Goal: Task Accomplishment & Management: Use online tool/utility

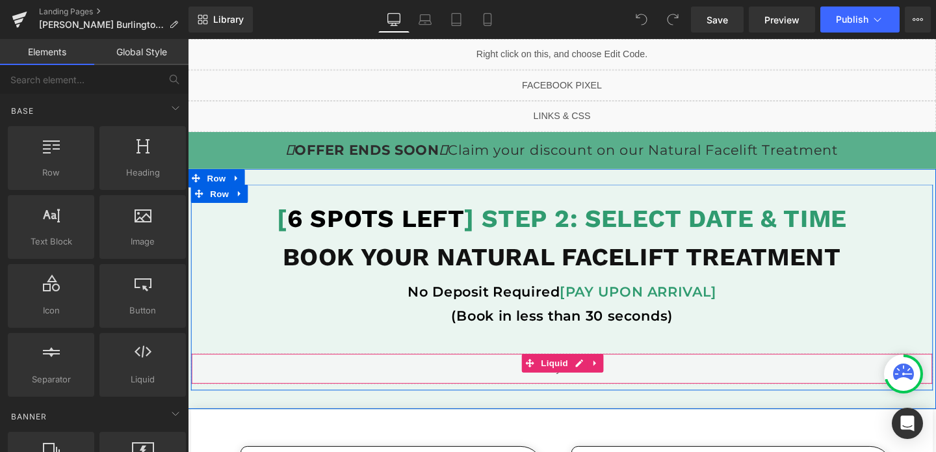
scroll to position [16, 0]
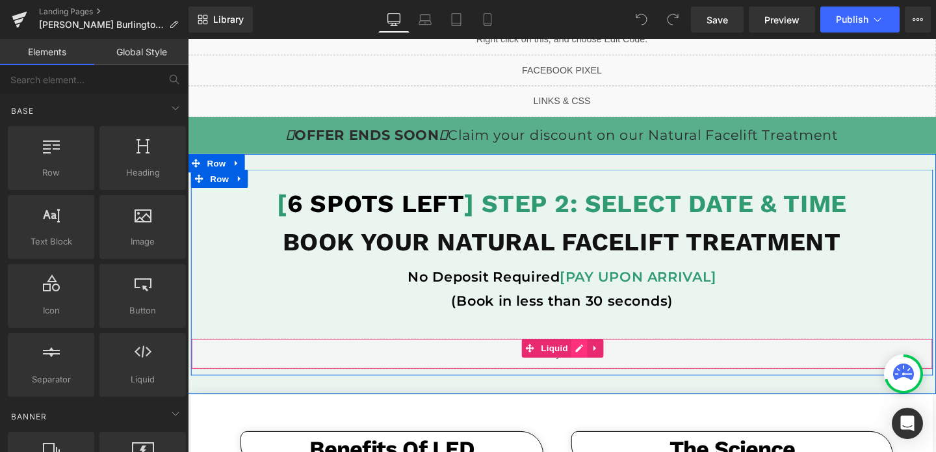
click at [597, 370] on div "Liquid" at bounding box center [581, 369] width 780 height 32
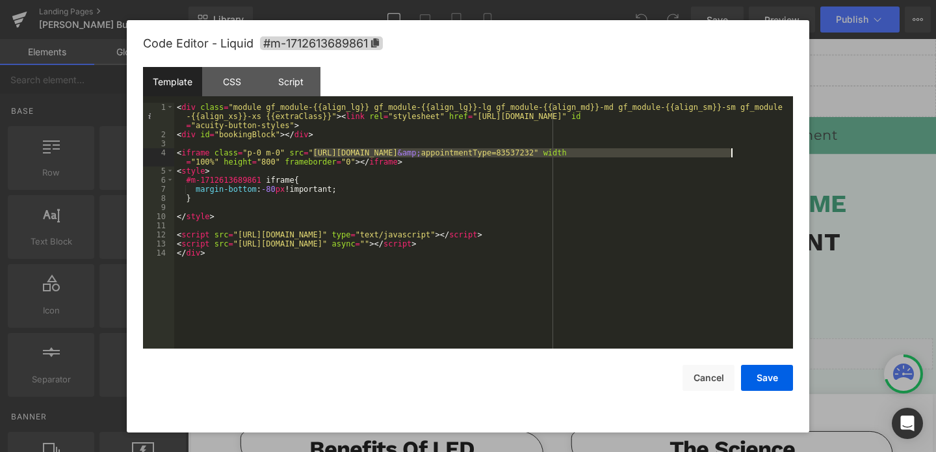
drag, startPoint x: 314, startPoint y: 153, endPoint x: 729, endPoint y: 156, distance: 414.5
click at [729, 156] on div "< div class = "module gf_module-{{align_lg}} gf_module-{{align_lg}}-lg gf_modul…" at bounding box center [483, 244] width 619 height 282
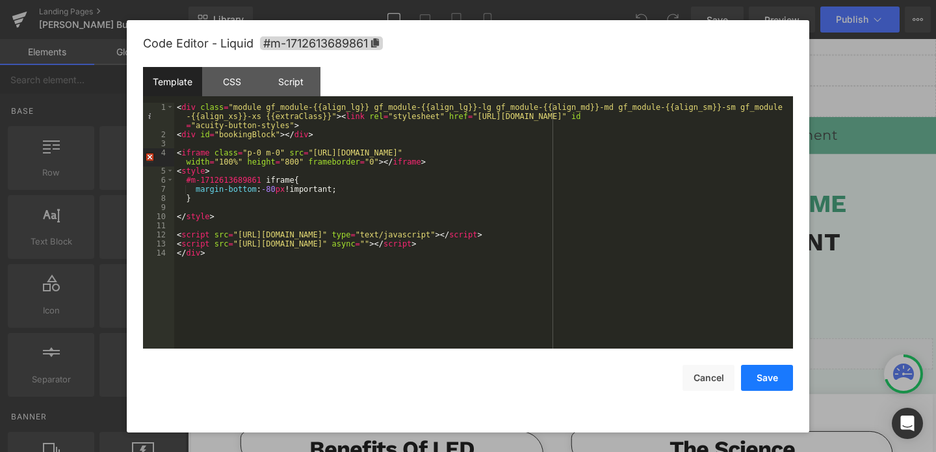
click at [761, 379] on button "Save" at bounding box center [767, 378] width 52 height 26
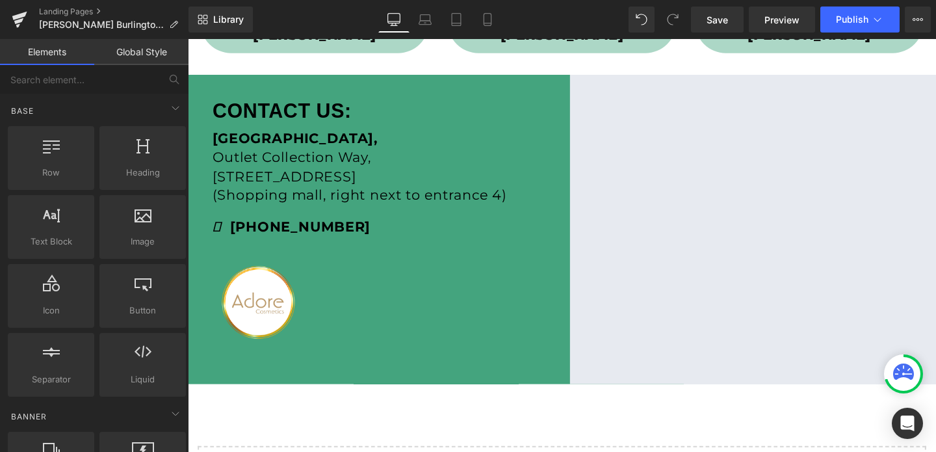
scroll to position [945, 0]
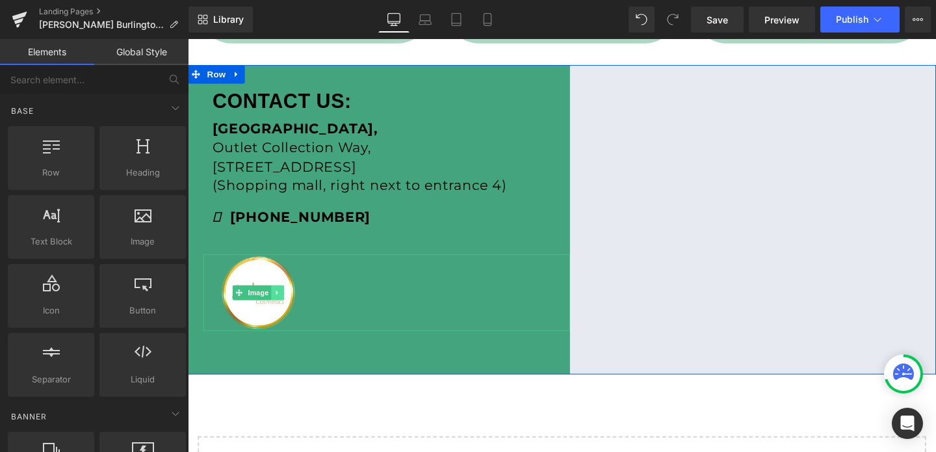
click at [279, 301] on link at bounding box center [282, 306] width 14 height 16
click at [266, 286] on img at bounding box center [262, 305] width 116 height 81
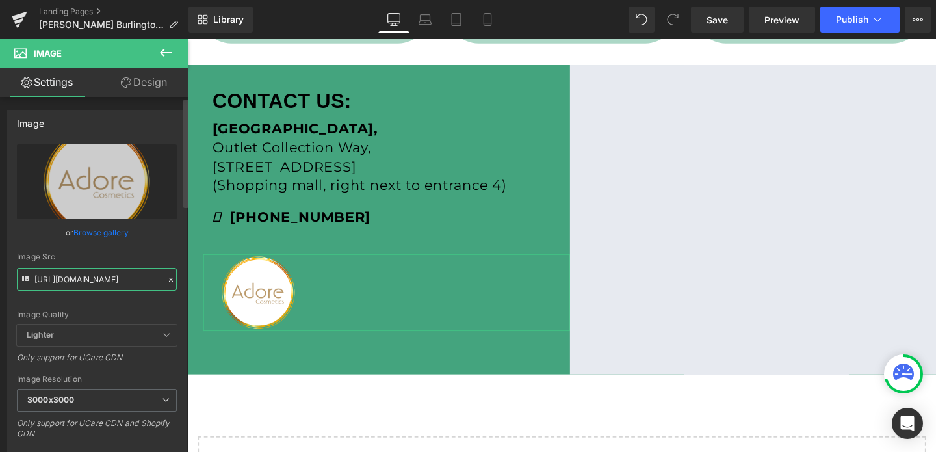
click at [112, 281] on input "[URL][DOMAIN_NAME]" at bounding box center [97, 279] width 160 height 23
paste input "kristals_logo_3000x3000.png?v=1645136815"
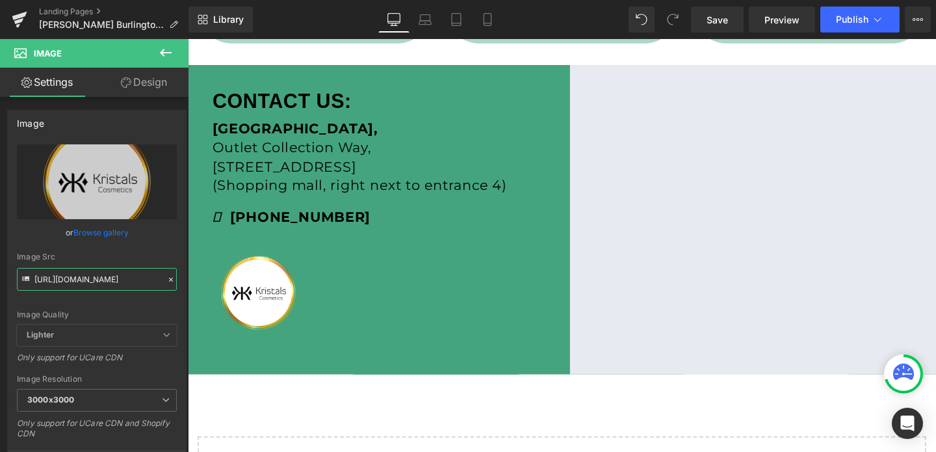
type input "[URL][DOMAIN_NAME]"
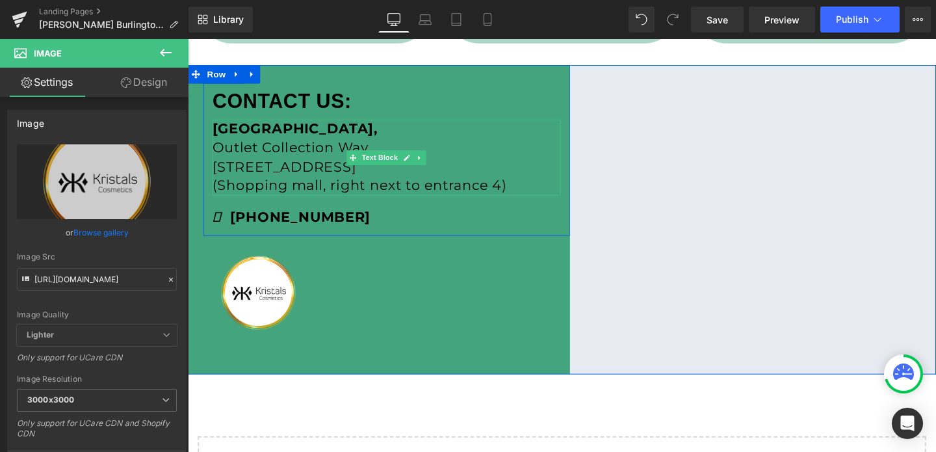
click at [304, 140] on strong "[GEOGRAPHIC_DATA]," at bounding box center [300, 133] width 173 height 18
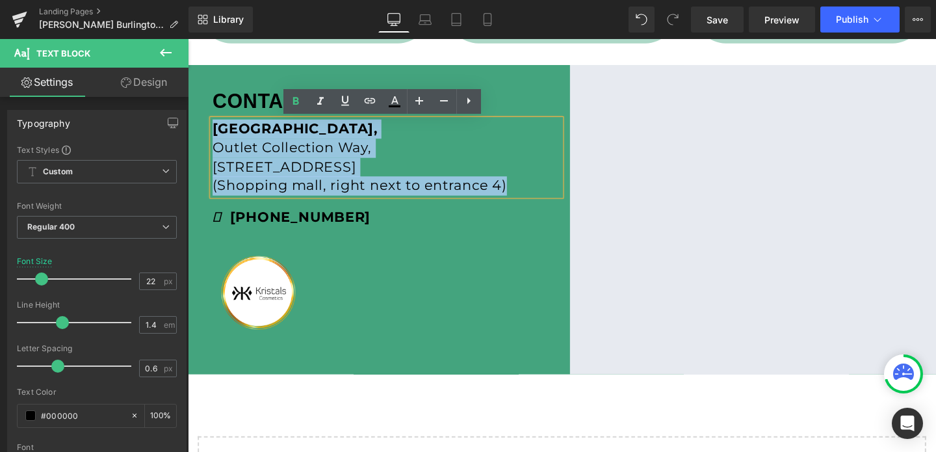
drag, startPoint x: 216, startPoint y: 130, endPoint x: 534, endPoint y: 191, distance: 324.2
click at [534, 191] on div "[STREET_ADDRESS] (Shopping mall, right next to entrance 4)" at bounding box center [397, 163] width 366 height 80
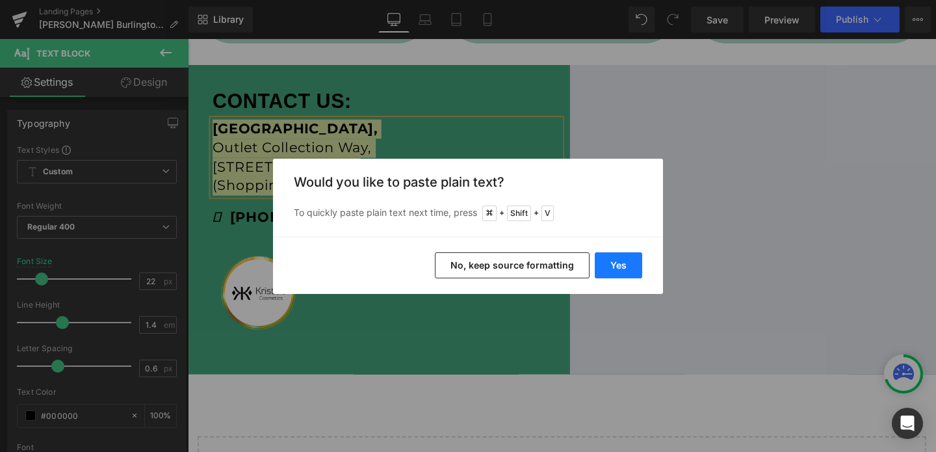
click at [635, 268] on button "Yes" at bounding box center [618, 265] width 47 height 26
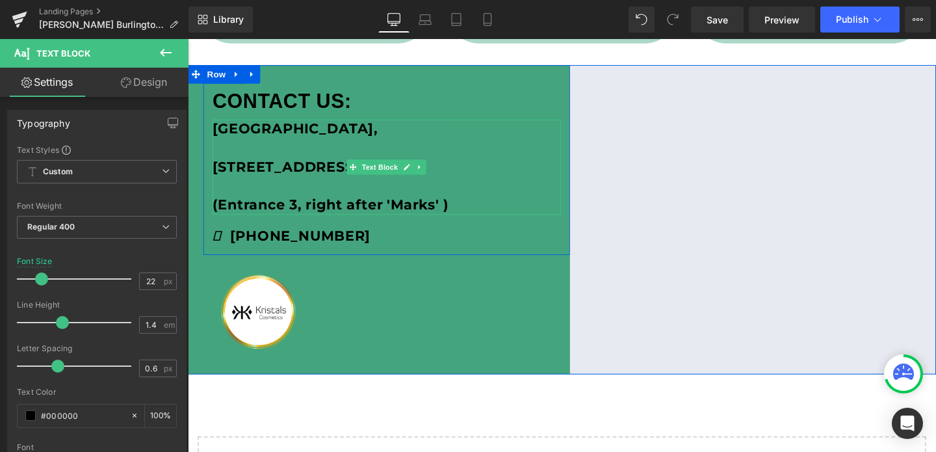
click at [236, 155] on p at bounding box center [397, 154] width 366 height 20
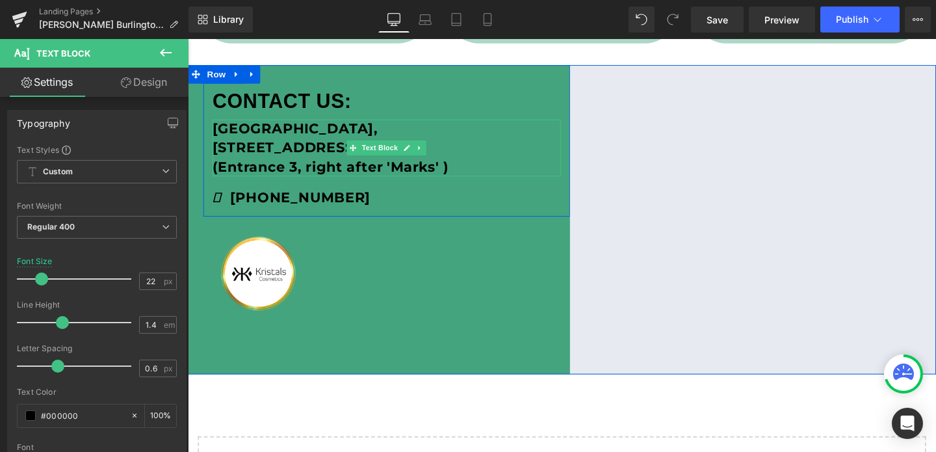
click at [220, 149] on b "[STREET_ADDRESS]" at bounding box center [291, 153] width 155 height 18
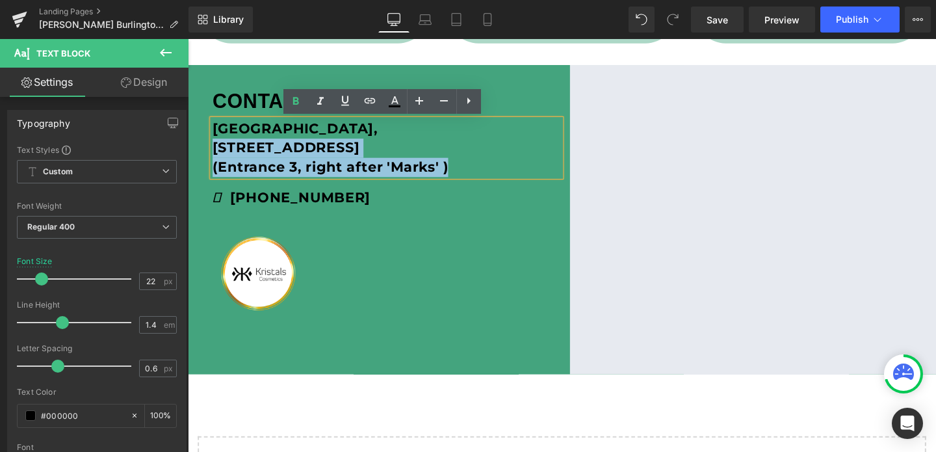
drag, startPoint x: 214, startPoint y: 147, endPoint x: 491, endPoint y: 180, distance: 279.4
click at [491, 180] on div "[GEOGRAPHIC_DATA], [STREET_ADDRESS] (Entrance 3, right after 'Marks' )" at bounding box center [397, 153] width 366 height 60
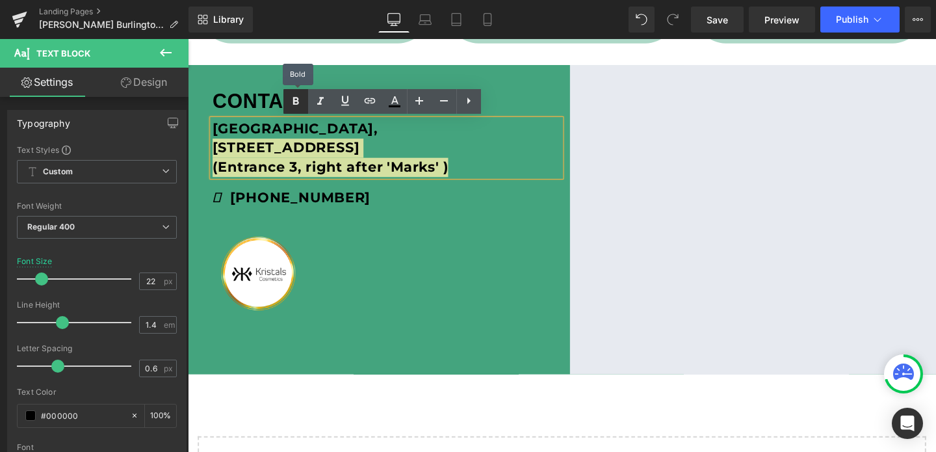
click at [299, 97] on icon at bounding box center [296, 102] width 16 height 16
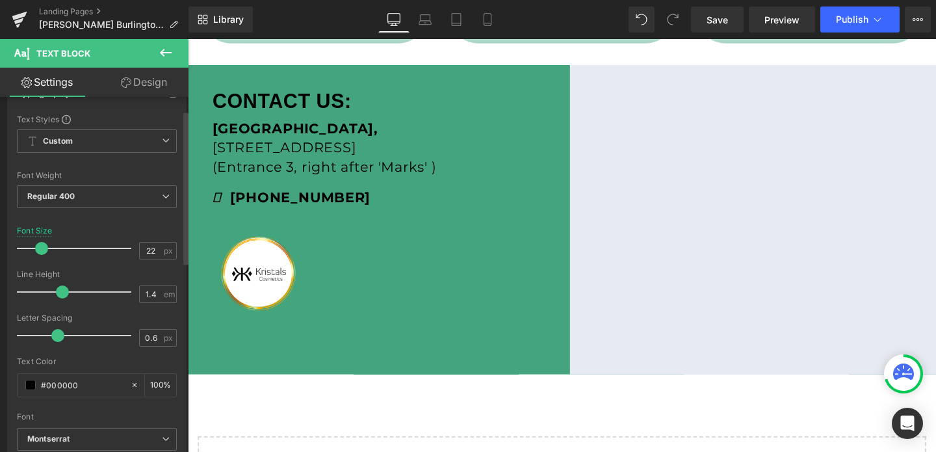
scroll to position [34, 0]
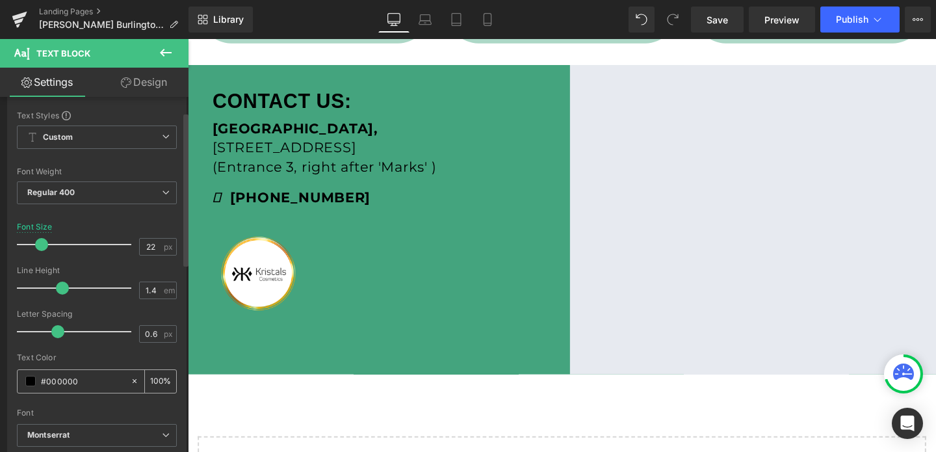
click at [97, 375] on input "#000000" at bounding box center [82, 381] width 83 height 14
click at [81, 383] on input "#000000" at bounding box center [82, 381] width 83 height 14
type input "#f"
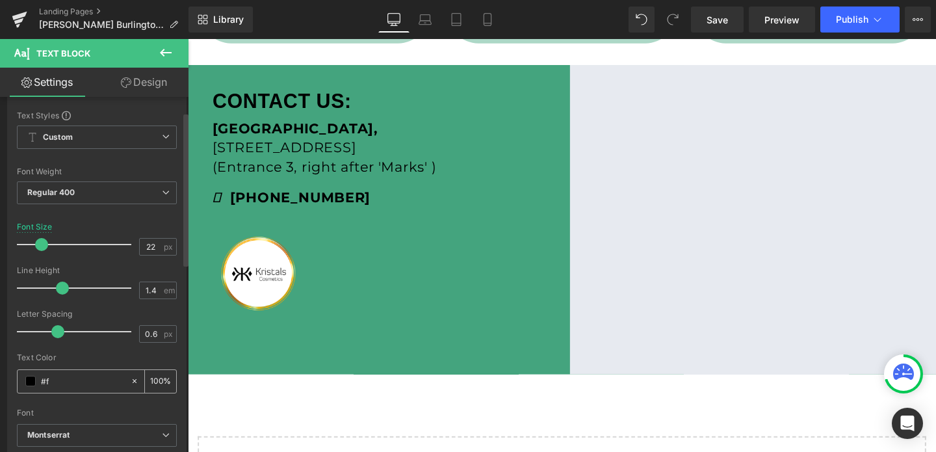
type input "0"
type input "#fff"
type input "100"
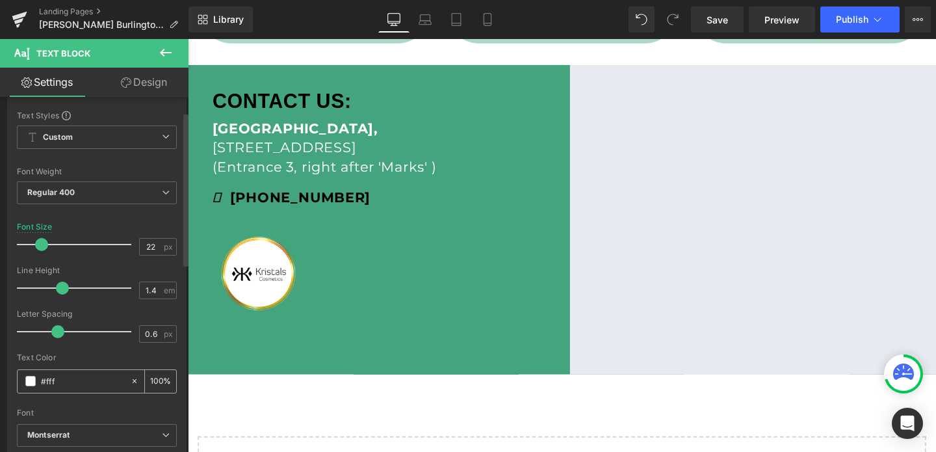
type input "#fff"
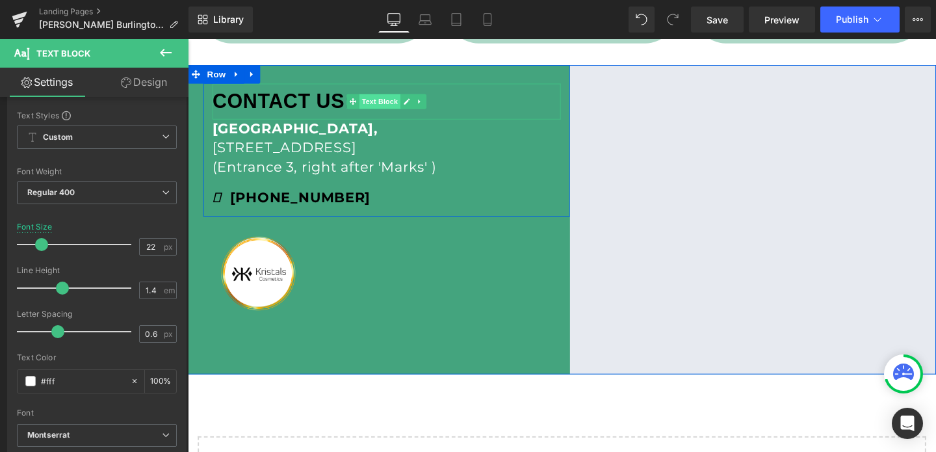
click at [396, 101] on span "Text Block" at bounding box center [389, 105] width 43 height 16
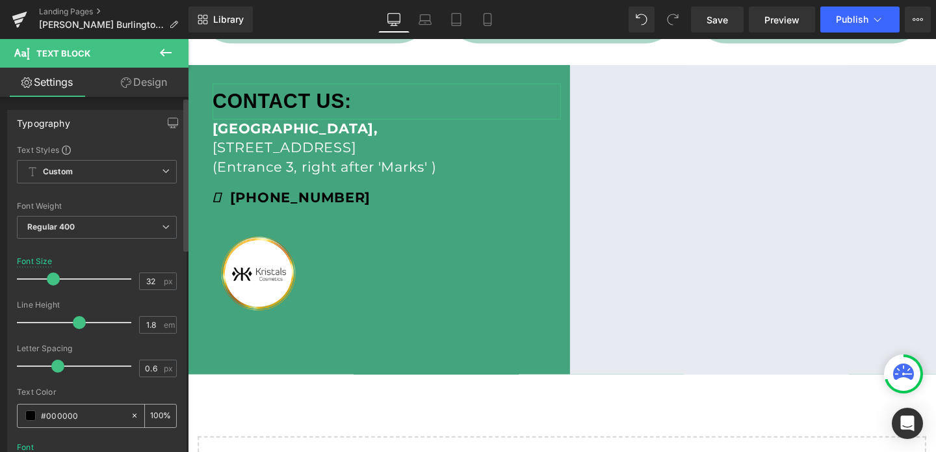
click at [77, 413] on input "#000000" at bounding box center [82, 415] width 83 height 14
type input "#f"
type input "0"
type input "#fff"
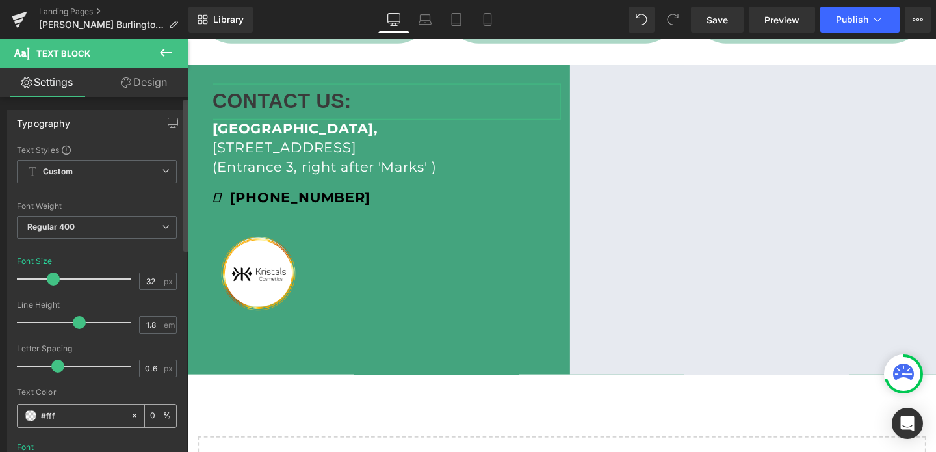
type input "100"
type input "#ffffff"
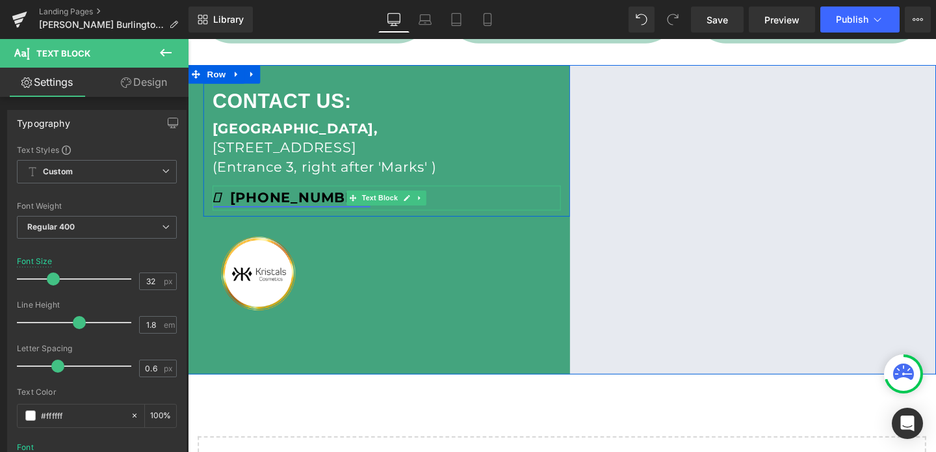
click at [314, 203] on strong "[PHONE_NUMBER]" at bounding box center [297, 206] width 166 height 18
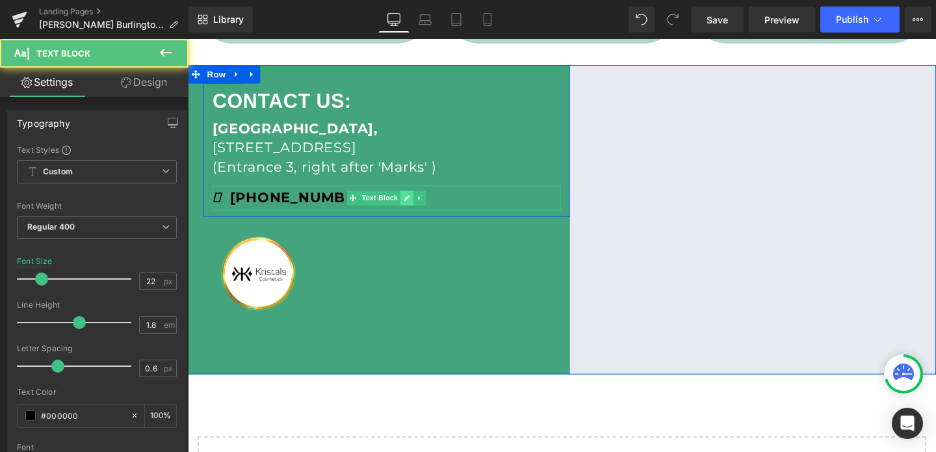
click at [413, 208] on link at bounding box center [418, 206] width 14 height 16
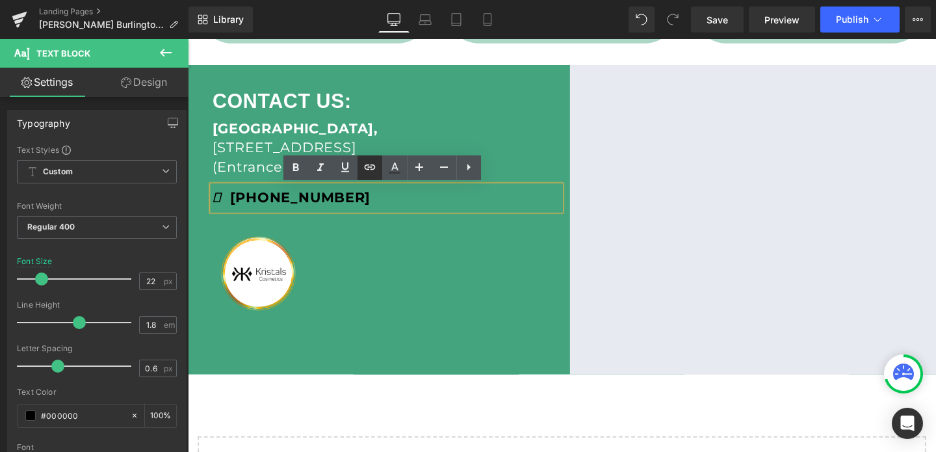
click at [369, 172] on icon at bounding box center [370, 167] width 16 height 16
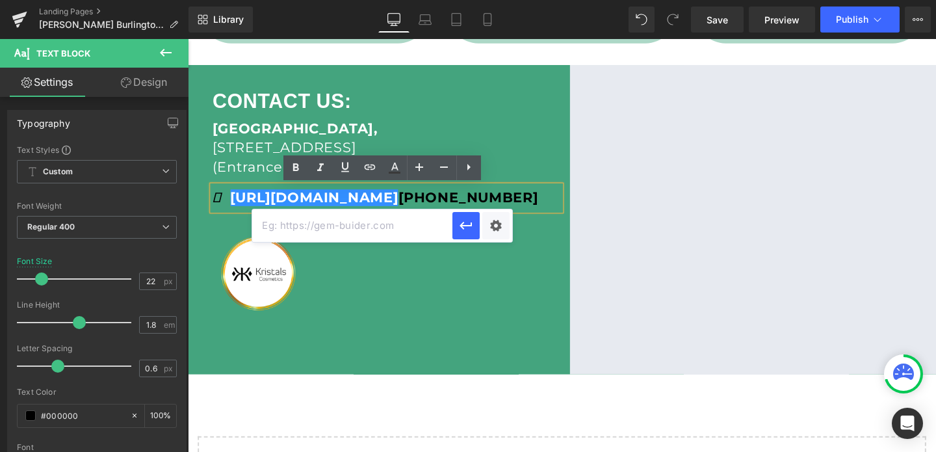
click at [333, 225] on input "text" at bounding box center [352, 225] width 200 height 32
click at [525, 185] on div "CONTACT US: Text [GEOGRAPHIC_DATA], [STREET_ADDRESS] (Entrance 3, right after '…" at bounding box center [396, 152] width 385 height 133
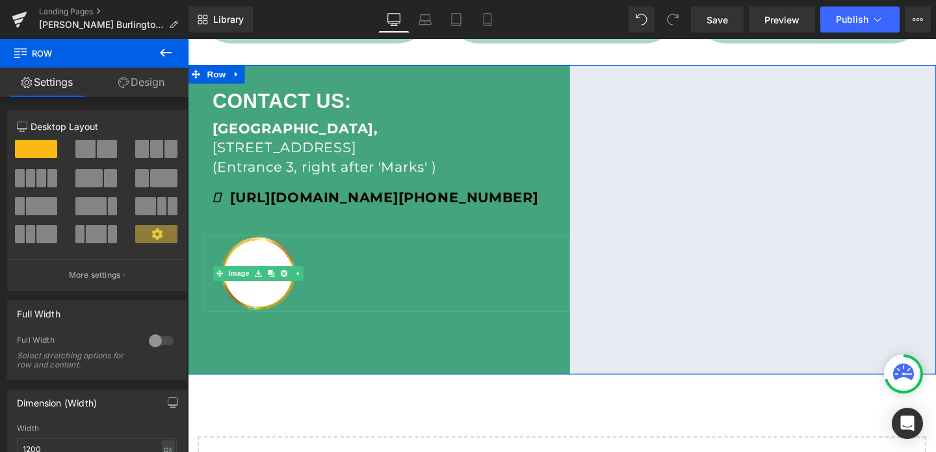
click at [472, 249] on div at bounding box center [396, 285] width 385 height 81
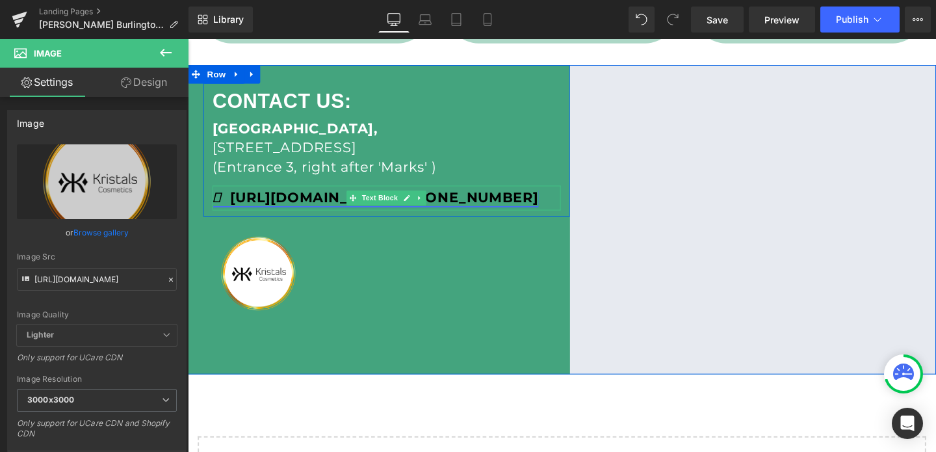
click at [418, 212] on link at bounding box center [418, 206] width 14 height 16
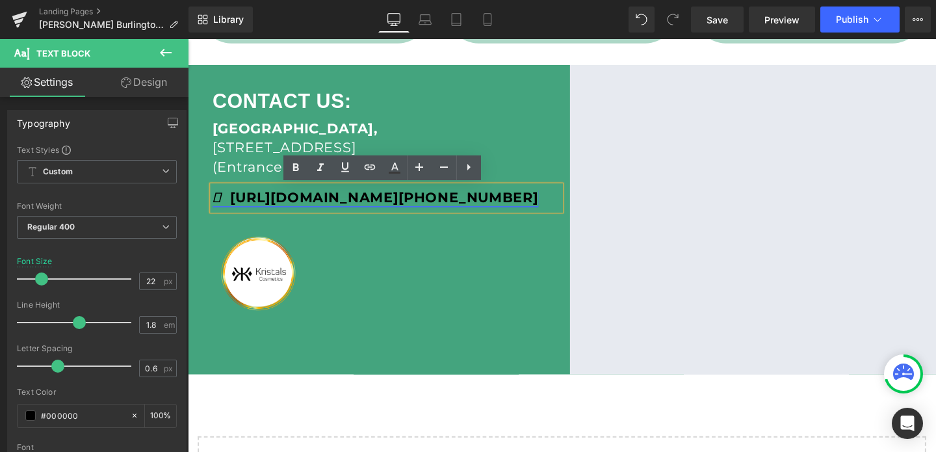
drag, startPoint x: 386, startPoint y: 214, endPoint x: 220, endPoint y: 202, distance: 166.8
click at [220, 202] on strong "[URL][DOMAIN_NAME] [PHONE_NUMBER]" at bounding box center [385, 206] width 342 height 18
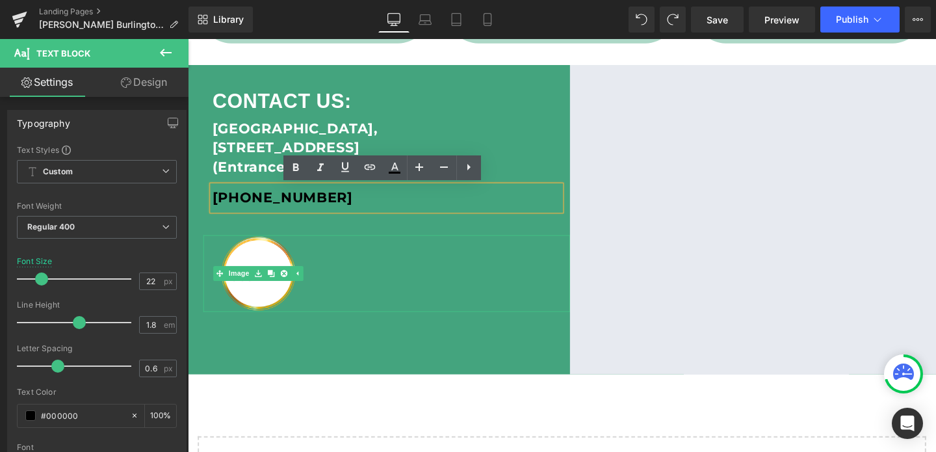
click at [355, 281] on div at bounding box center [396, 285] width 385 height 81
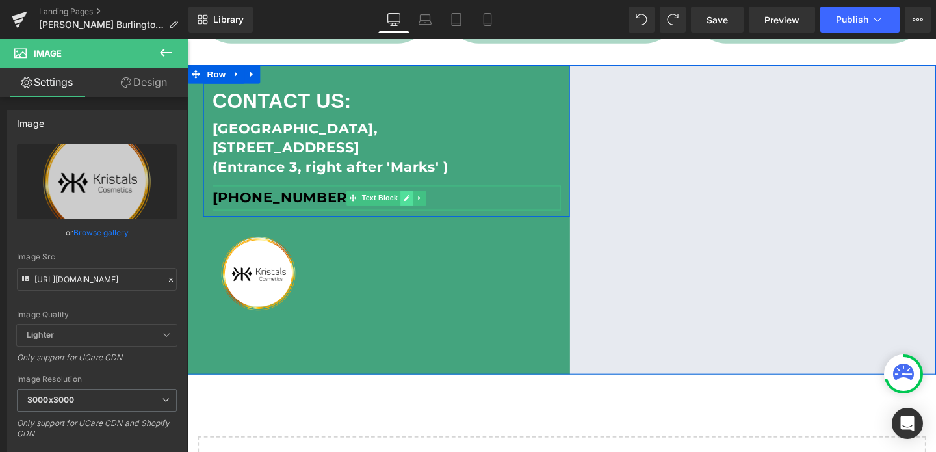
click at [412, 203] on link at bounding box center [418, 206] width 14 height 16
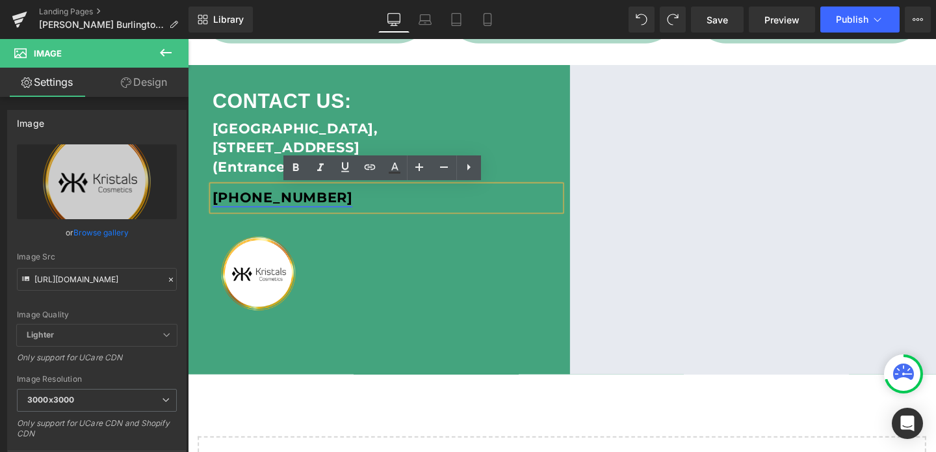
click at [315, 203] on strong "[PHONE_NUMBER]" at bounding box center [287, 206] width 147 height 18
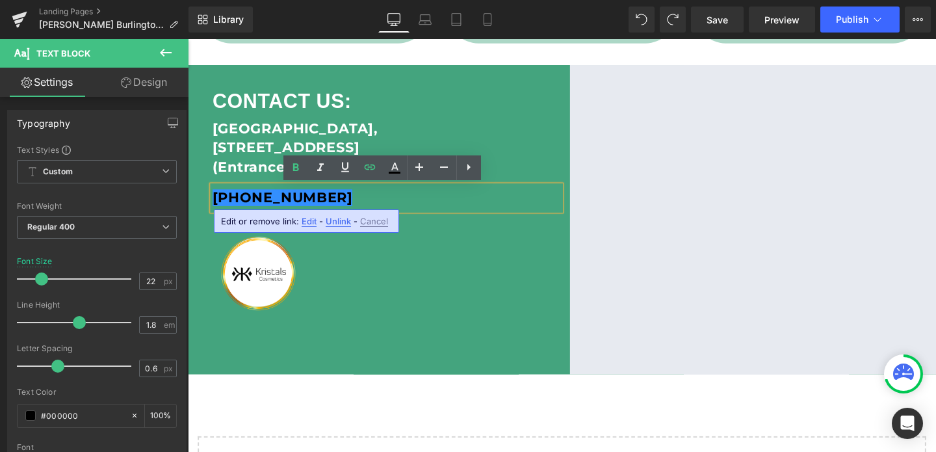
click at [307, 217] on span "Edit" at bounding box center [308, 221] width 15 height 11
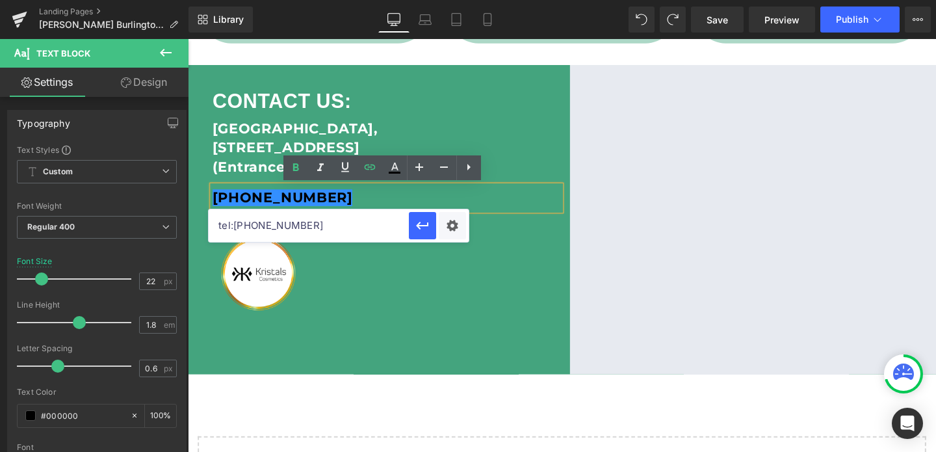
click at [277, 229] on input "tel:[PHONE_NUMBER]" at bounding box center [309, 225] width 200 height 32
paste input "6477497406"
type input "tel:[PHONE_NUMBER]"
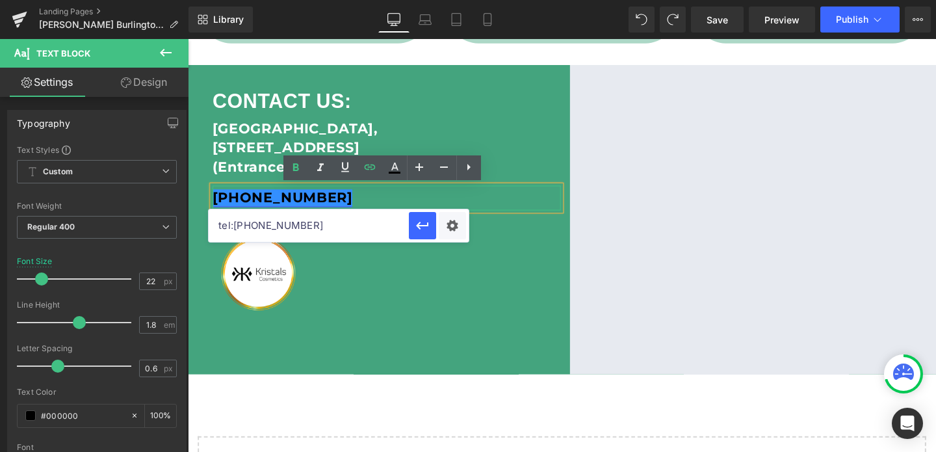
click at [240, 212] on strong "[PHONE_NUMBER]" at bounding box center [287, 206] width 147 height 18
click at [251, 224] on input "tel:[PHONE_NUMBER]" at bounding box center [309, 225] width 200 height 32
click at [277, 206] on strong "[PHONE_NUMBER]" at bounding box center [287, 206] width 147 height 18
click at [303, 212] on strong "[PHONE_NUMBER]" at bounding box center [287, 206] width 147 height 18
click at [423, 227] on icon "button" at bounding box center [423, 226] width 16 height 16
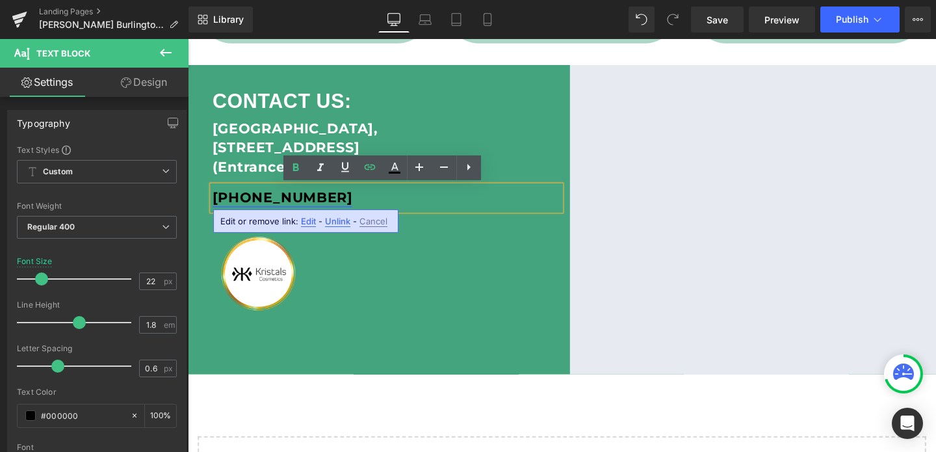
click at [281, 213] on strong "[PHONE_NUMBER]" at bounding box center [287, 206] width 147 height 18
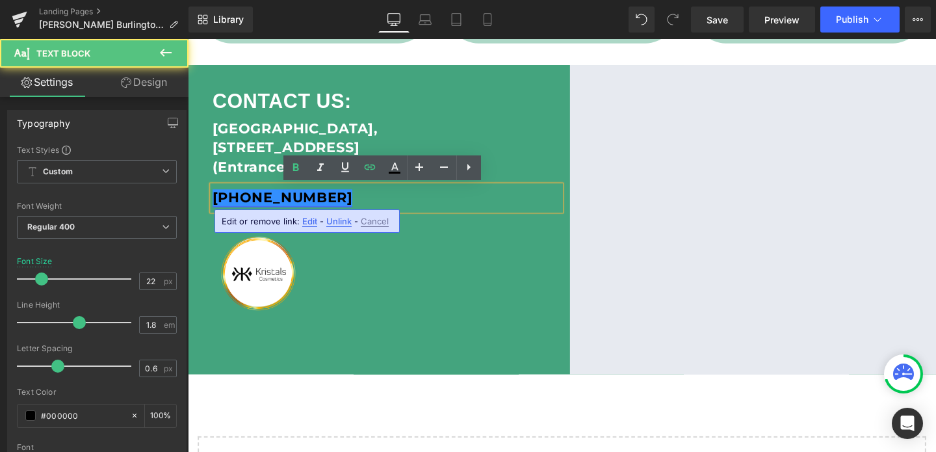
click at [281, 213] on strong "[PHONE_NUMBER]" at bounding box center [287, 206] width 147 height 18
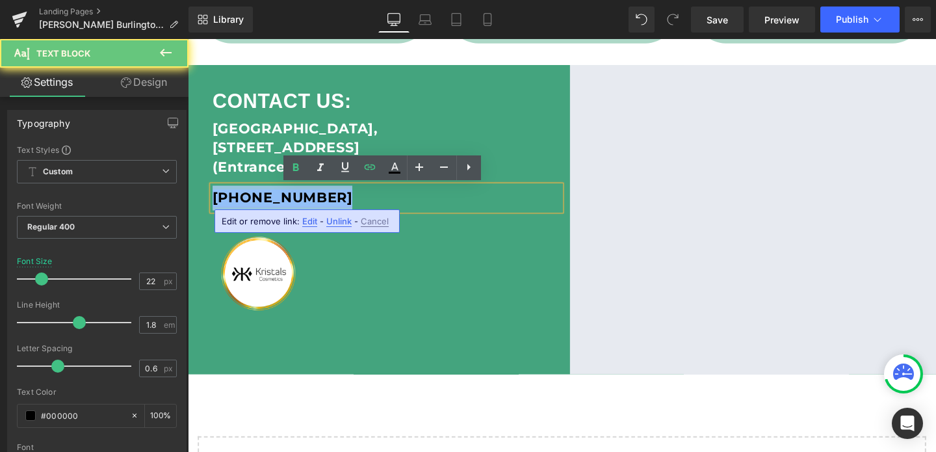
click at [281, 213] on strong "[PHONE_NUMBER]" at bounding box center [287, 206] width 147 height 18
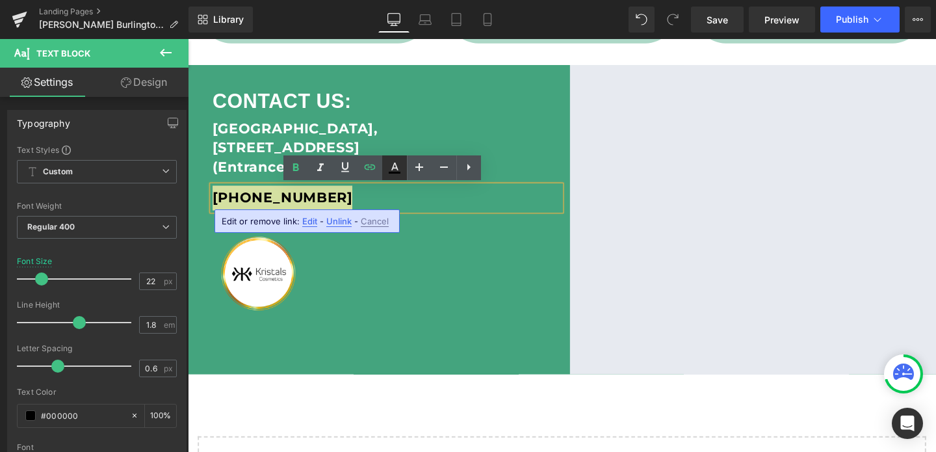
click at [391, 172] on icon at bounding box center [395, 173] width 12 height 2
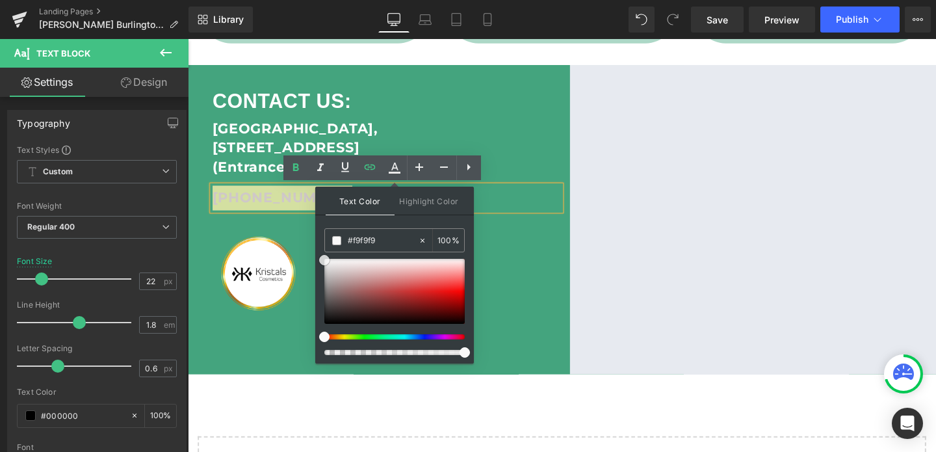
type input "#ffffff"
drag, startPoint x: 522, startPoint y: 311, endPoint x: 320, endPoint y: 259, distance: 208.6
click at [542, 253] on div at bounding box center [396, 285] width 385 height 81
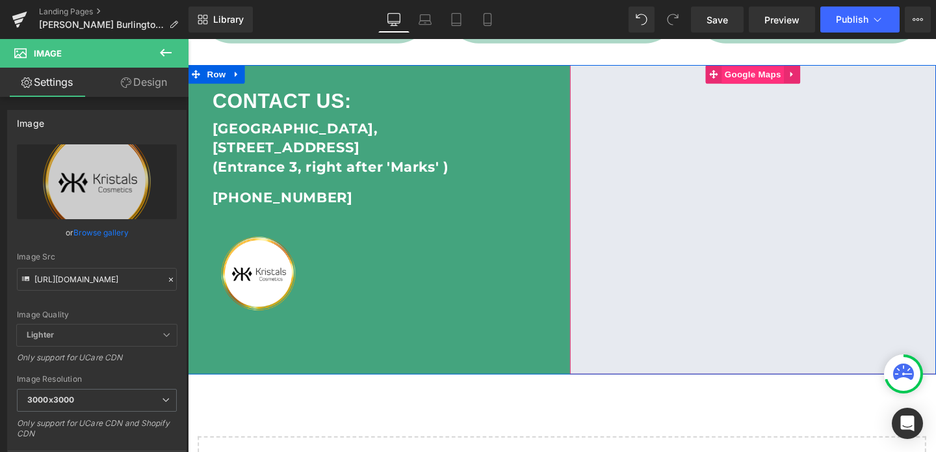
click at [798, 84] on span "Google Maps" at bounding box center [781, 75] width 66 height 19
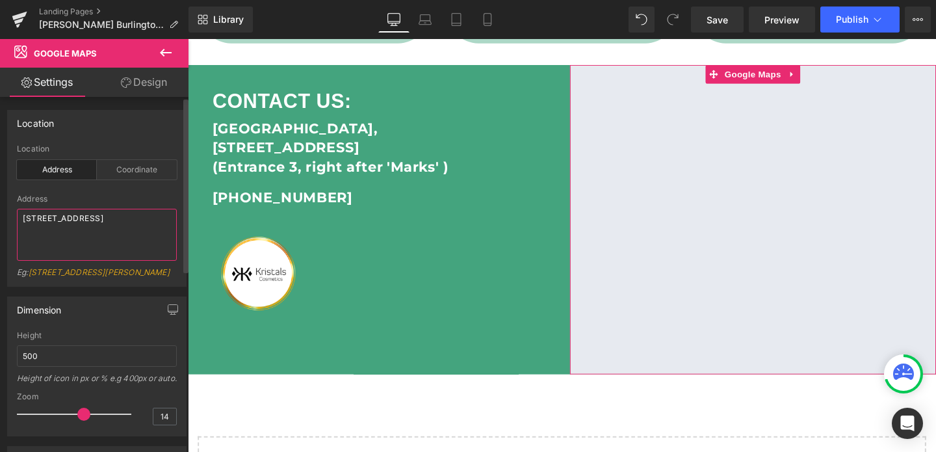
click at [54, 219] on textarea "[STREET_ADDRESS]" at bounding box center [97, 235] width 160 height 52
paste textarea "[GEOGRAPHIC_DATA], [STREET_ADDRESS]"
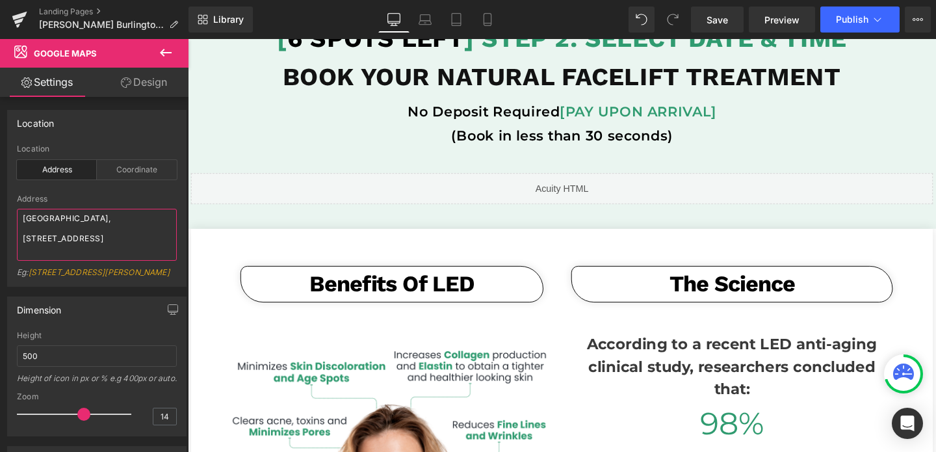
scroll to position [0, 0]
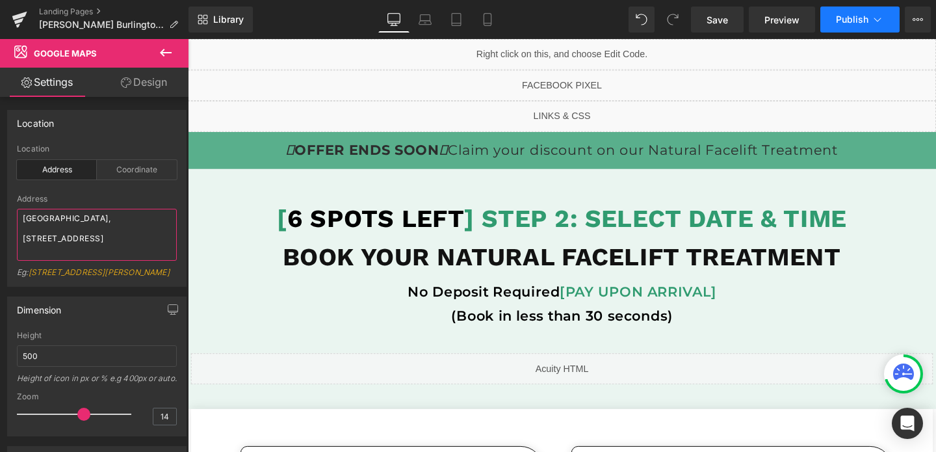
type textarea "[GEOGRAPHIC_DATA], [STREET_ADDRESS]"
click at [849, 23] on span "Publish" at bounding box center [852, 19] width 32 height 10
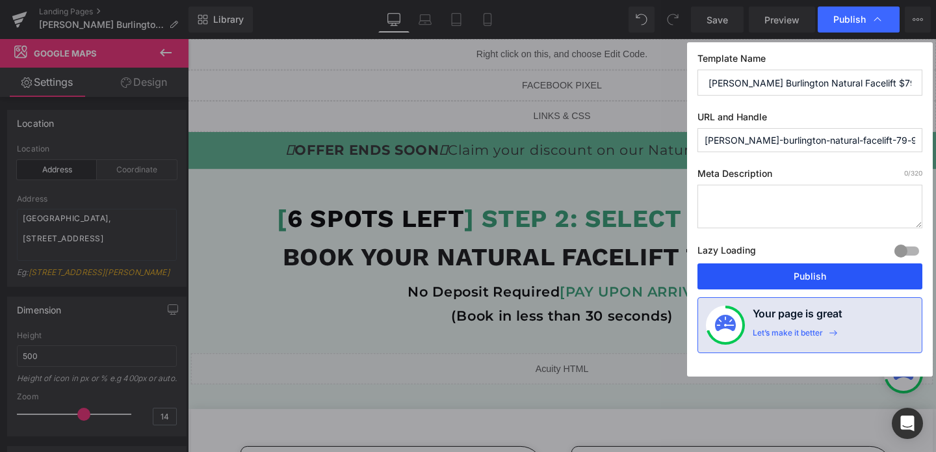
click at [772, 273] on button "Publish" at bounding box center [809, 276] width 225 height 26
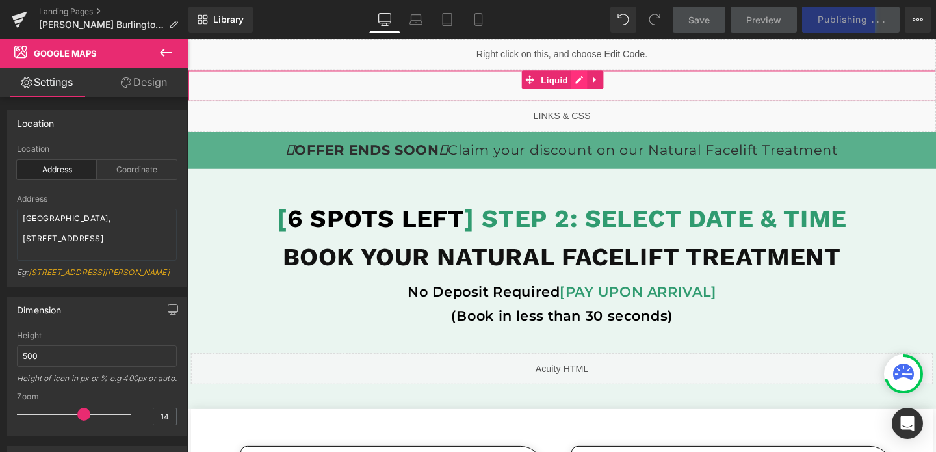
click at [603, 84] on div "Liquid" at bounding box center [581, 87] width 786 height 32
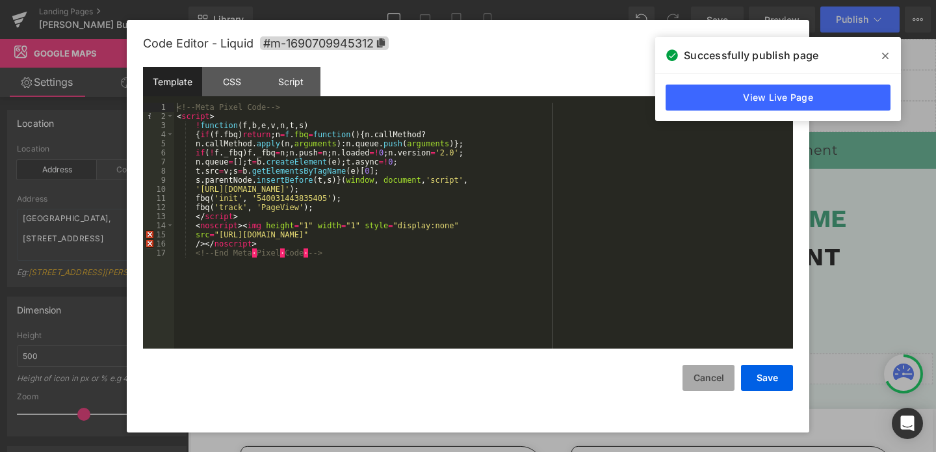
click at [721, 377] on button "Cancel" at bounding box center [708, 378] width 52 height 26
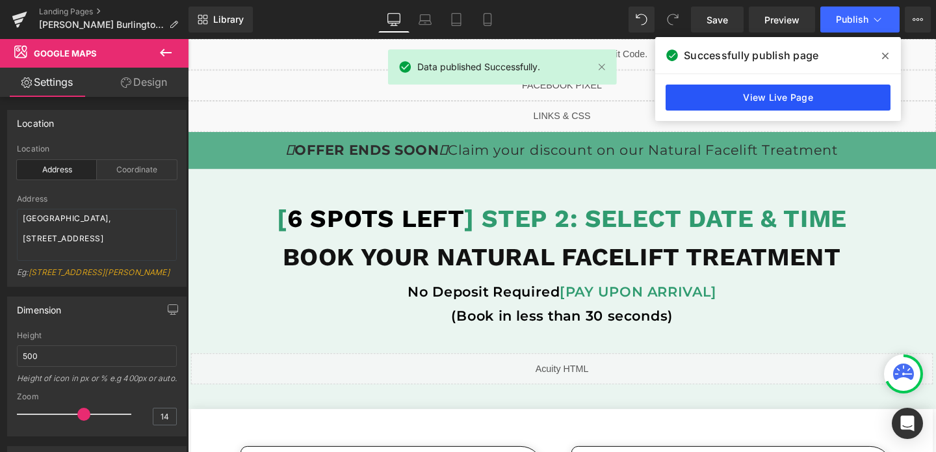
click at [757, 99] on link "View Live Page" at bounding box center [777, 97] width 225 height 26
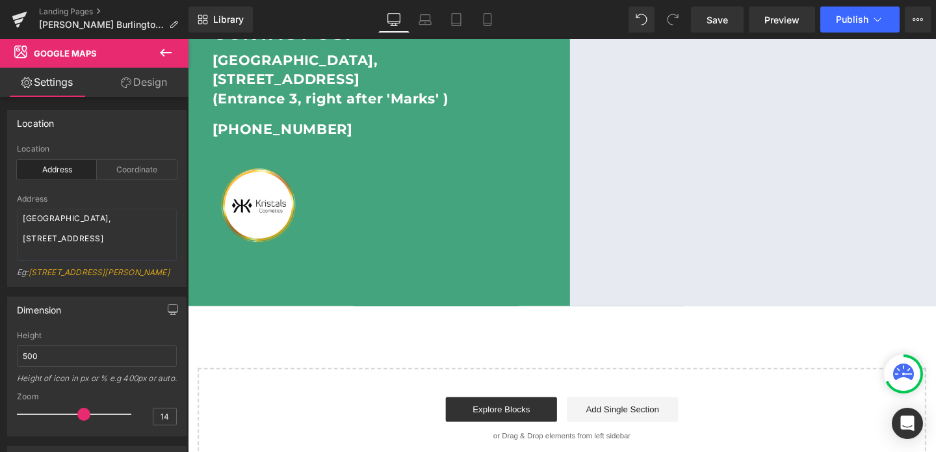
scroll to position [1055, 0]
